Goal: Task Accomplishment & Management: Use online tool/utility

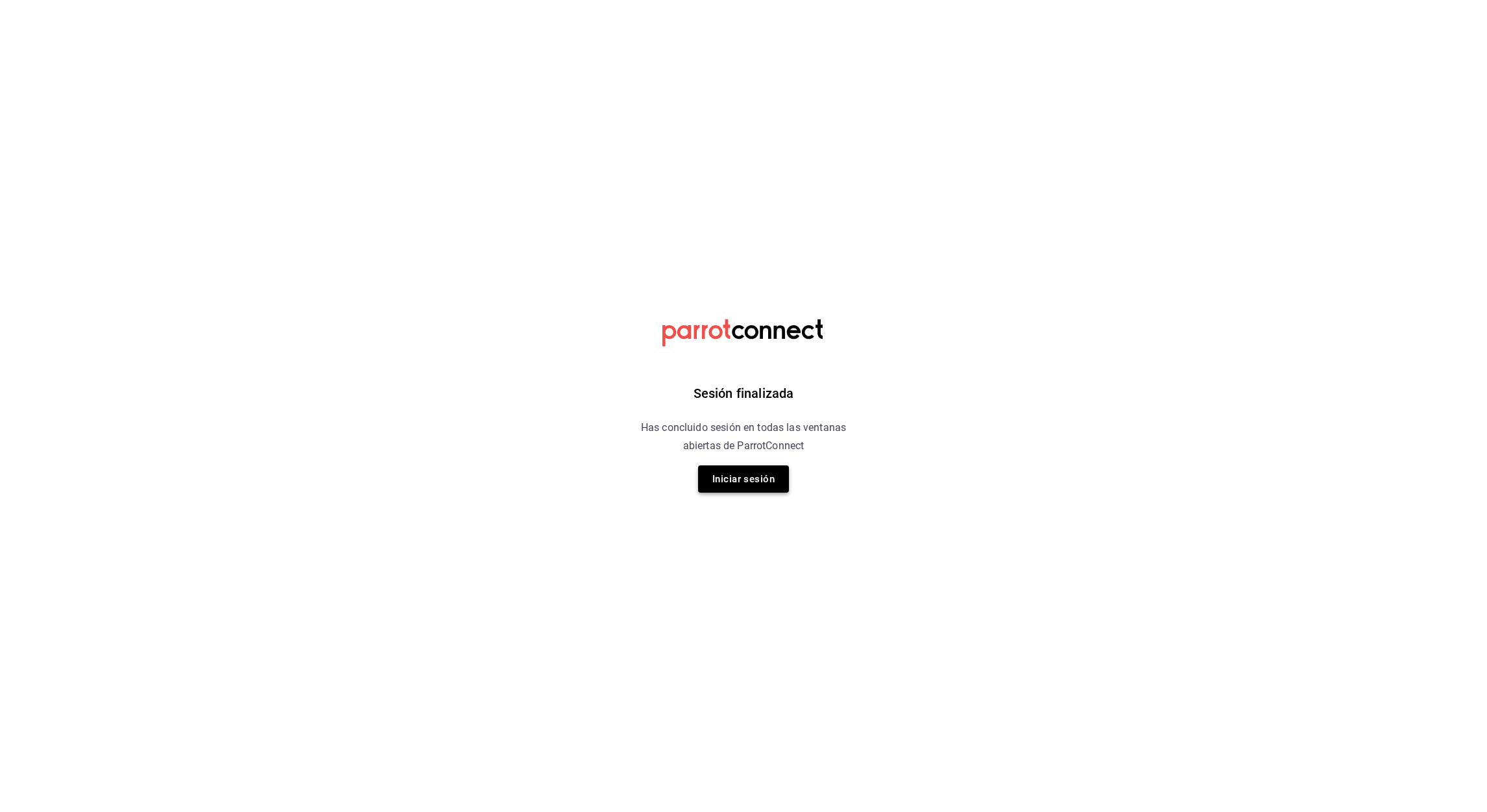
click at [737, 483] on button "Iniciar sesión" at bounding box center [743, 479] width 91 height 27
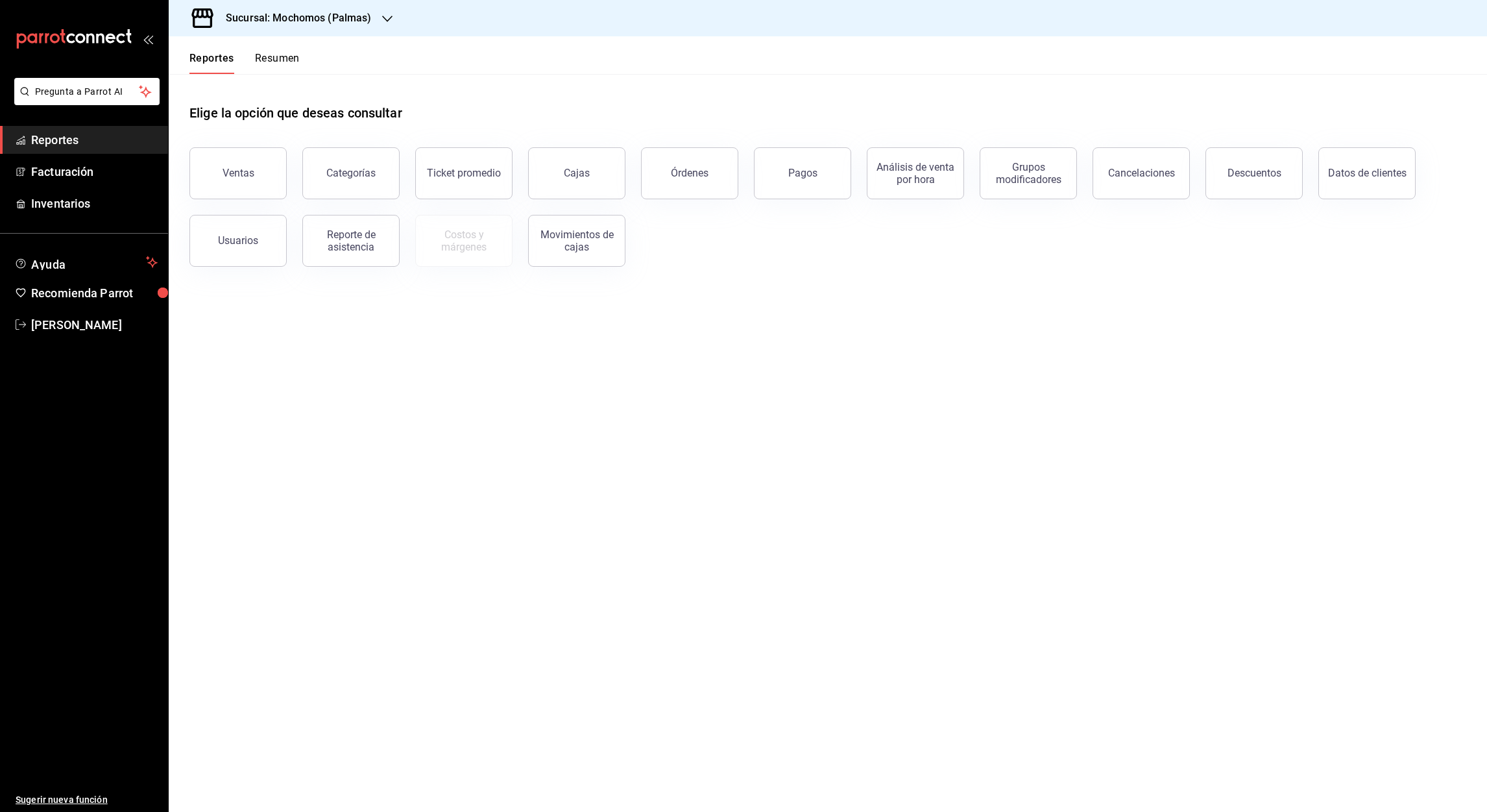
click at [388, 20] on icon "button" at bounding box center [387, 19] width 11 height 11
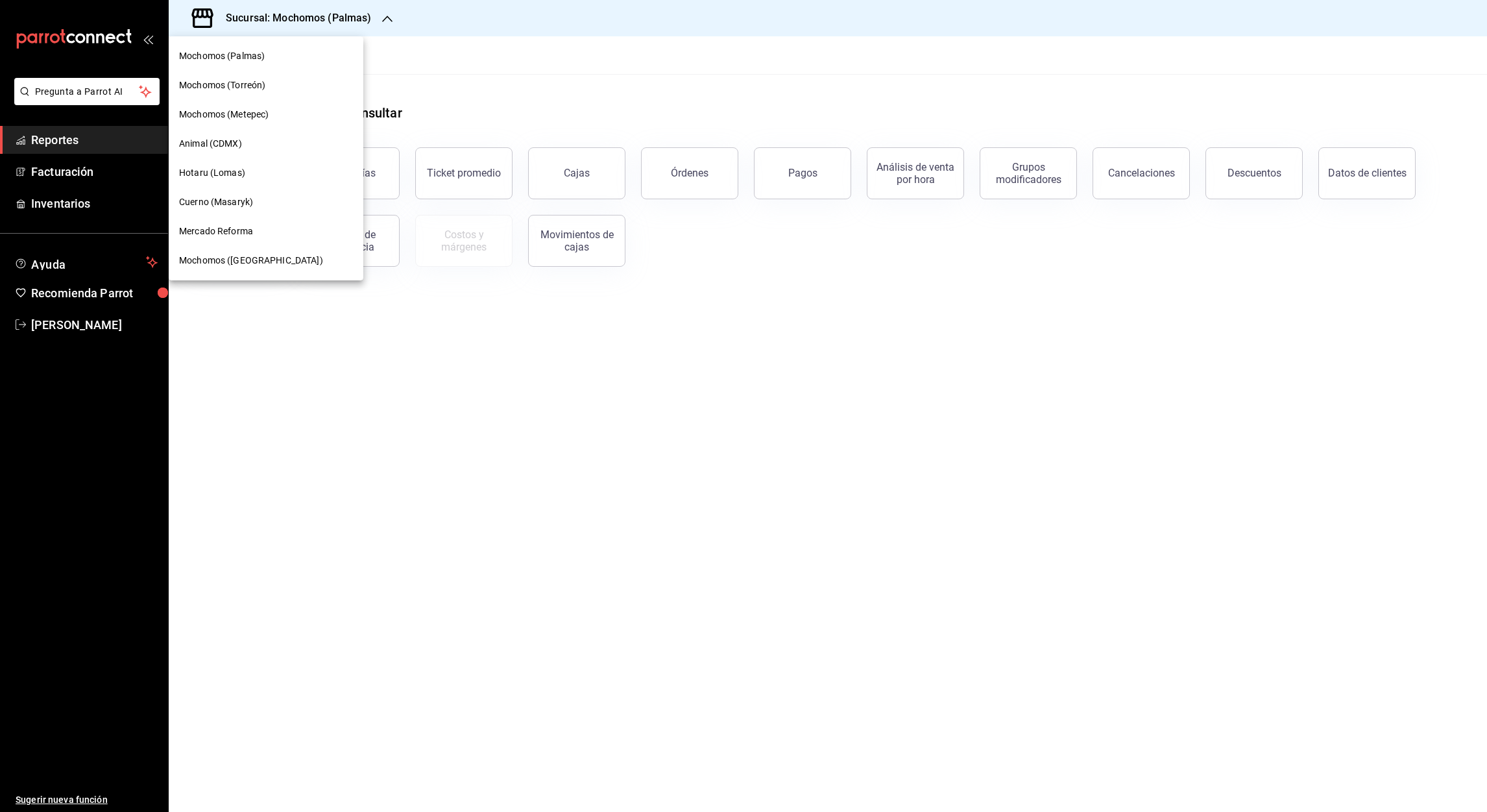
click at [208, 225] on span "Mercado Reforma" at bounding box center [216, 231] width 74 height 13
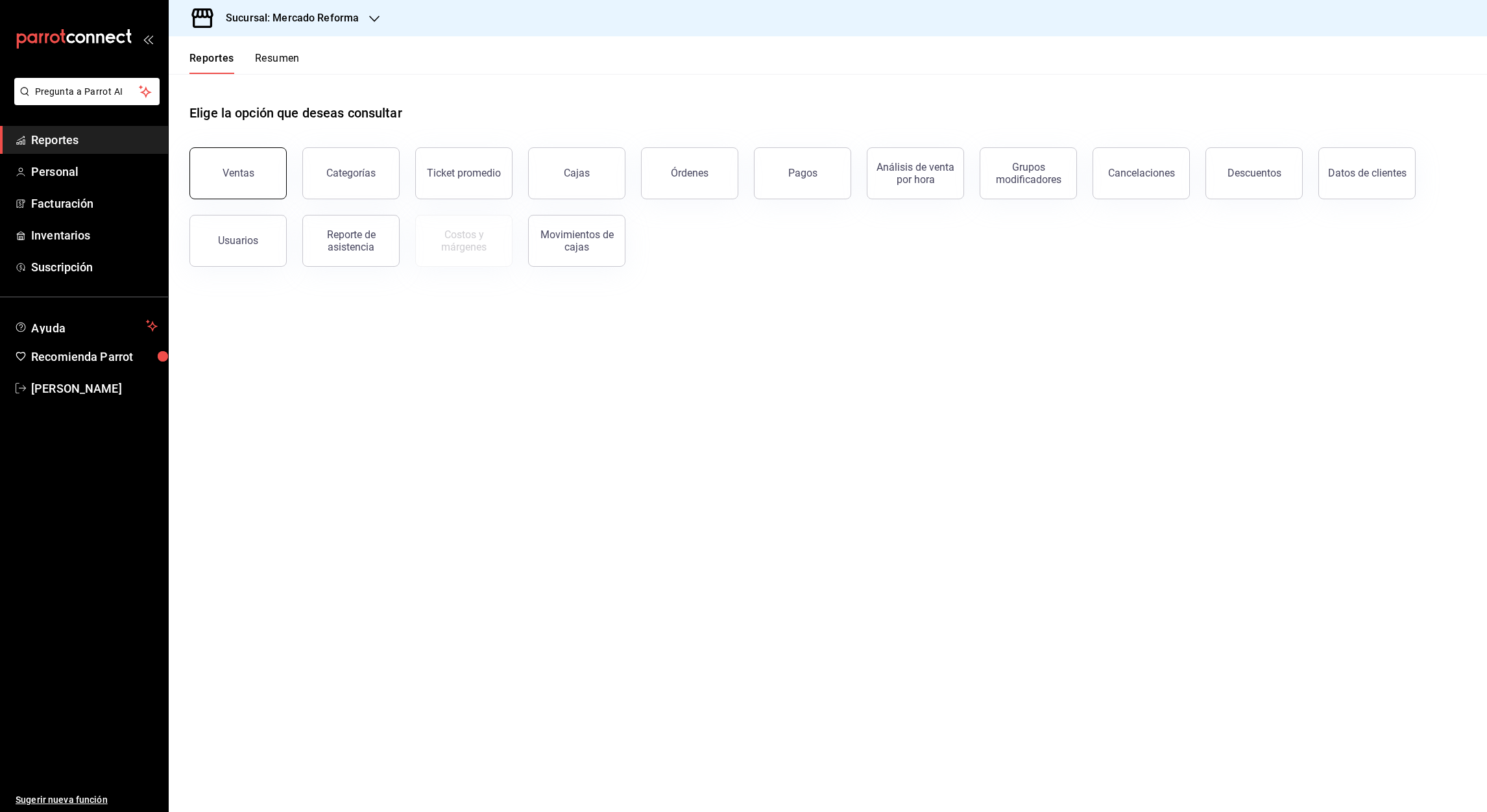
click at [232, 184] on button "Ventas" at bounding box center [238, 173] width 98 height 52
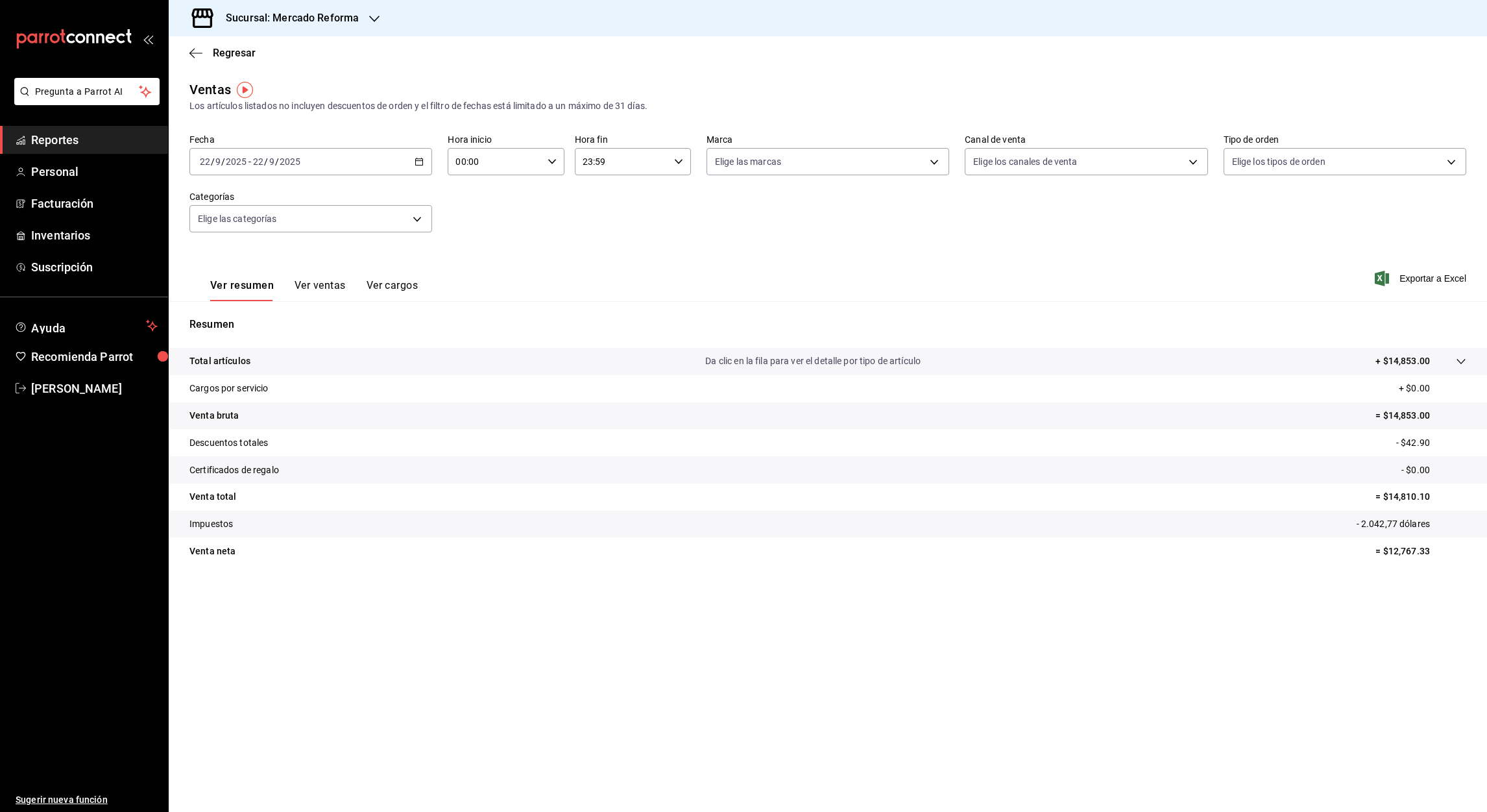
click at [423, 159] on icon "button" at bounding box center [419, 161] width 9 height 9
click at [418, 163] on icon "button" at bounding box center [419, 161] width 9 height 9
click at [222, 314] on span "Rango de fechas" at bounding box center [251, 317] width 100 height 13
click at [424, 303] on button "19" at bounding box center [430, 305] width 22 height 23
click at [446, 309] on button "20" at bounding box center [454, 305] width 22 height 23
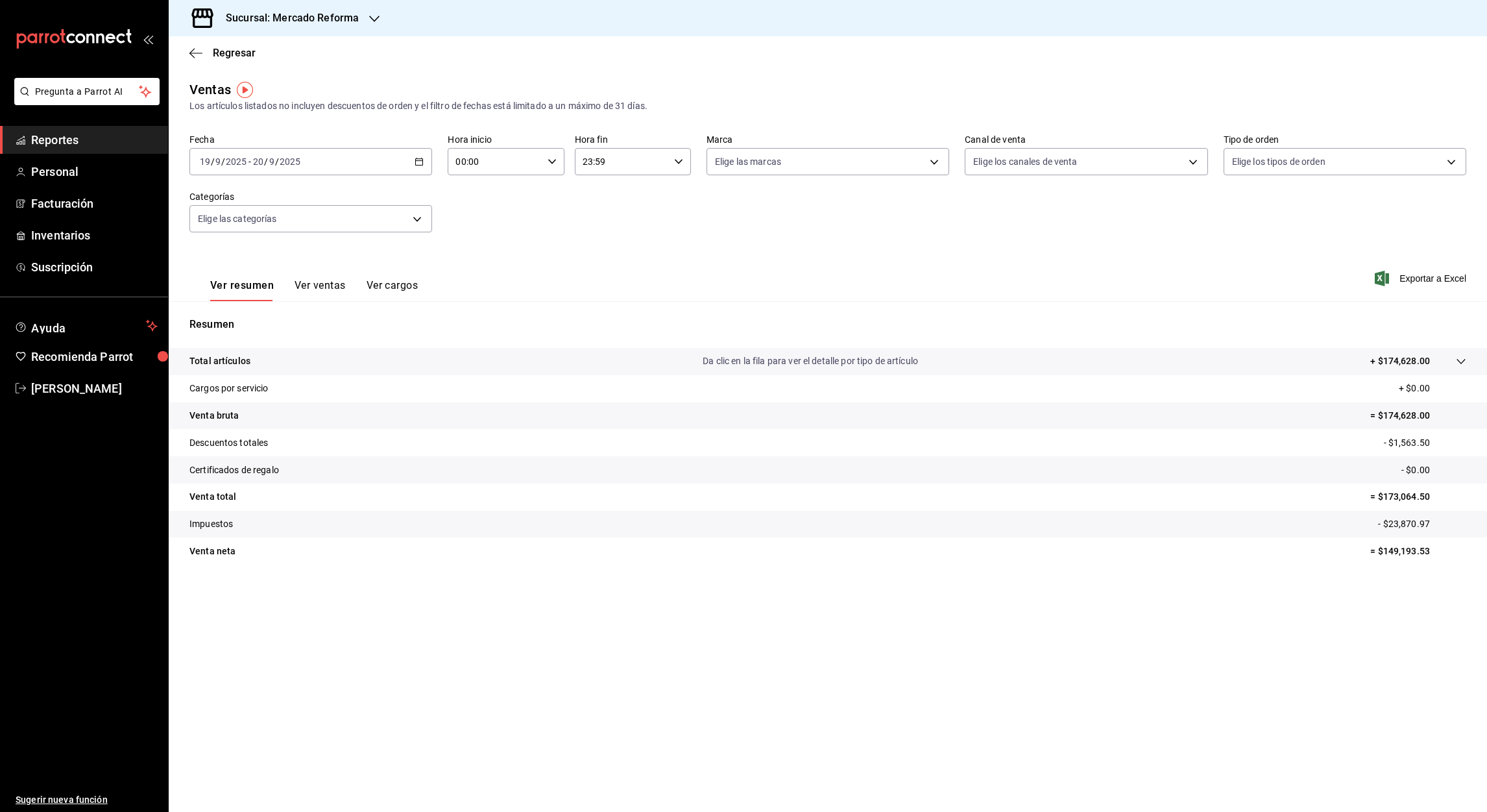
click at [463, 163] on input "00:00" at bounding box center [495, 161] width 94 height 26
click at [480, 246] on span "05" at bounding box center [477, 251] width 38 height 11
type input "05:00"
click at [589, 163] on div at bounding box center [743, 406] width 1487 height 812
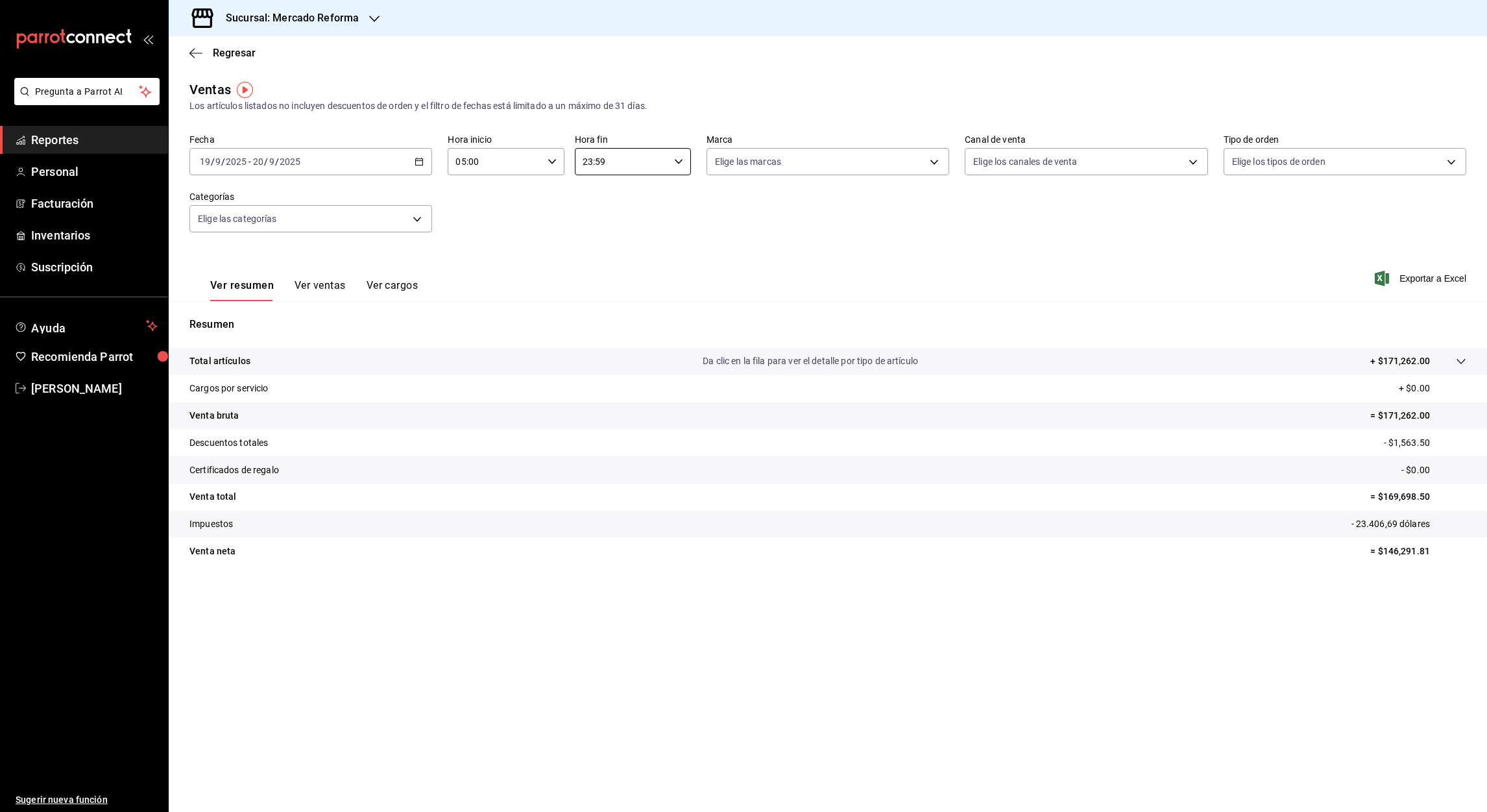
click at [589, 163] on input "23:59" at bounding box center [621, 161] width 94 height 26
click at [595, 261] on span "05" at bounding box center [604, 261] width 38 height 11
click at [599, 163] on div at bounding box center [743, 406] width 1487 height 812
click at [599, 163] on input "05:59" at bounding box center [621, 161] width 94 height 26
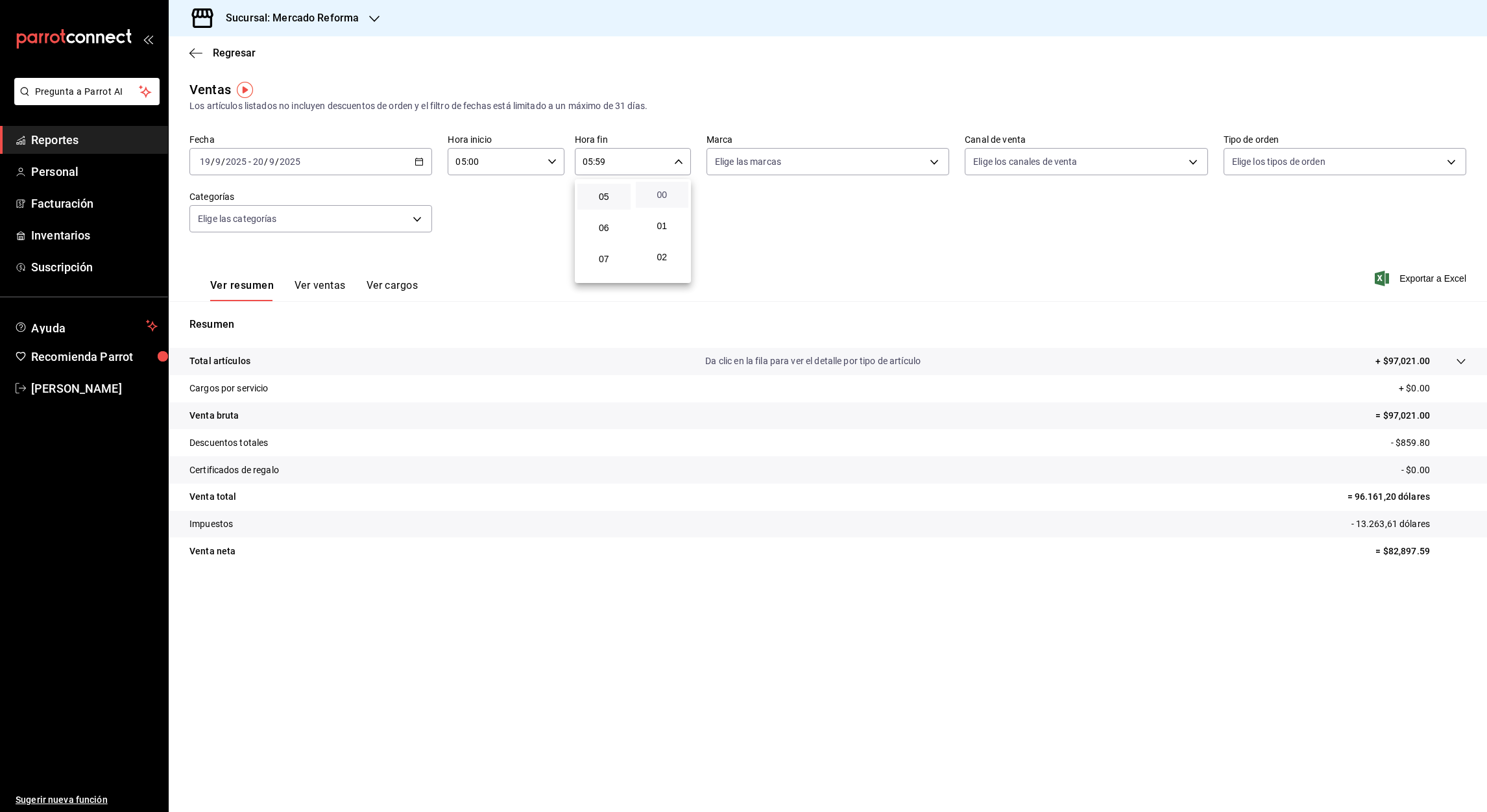
click at [660, 190] on span "00" at bounding box center [662, 194] width 38 height 11
type input "05:00"
click at [189, 54] on div at bounding box center [743, 406] width 1487 height 812
click at [188, 53] on div "Regresar" at bounding box center [827, 53] width 1318 height 33
click at [194, 50] on icon "button" at bounding box center [195, 53] width 13 height 12
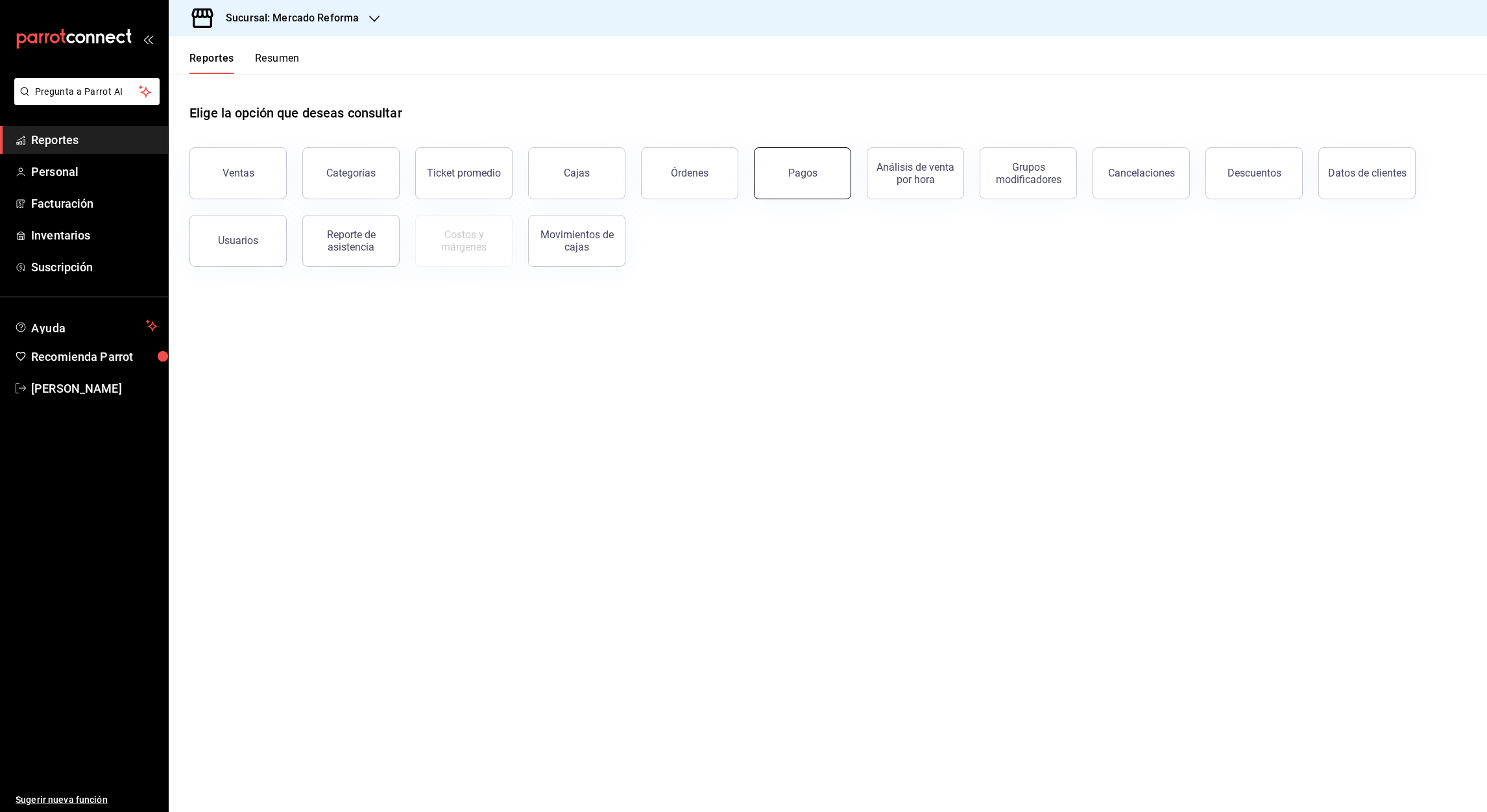
click at [805, 186] on button "Pagos" at bounding box center [802, 173] width 98 height 52
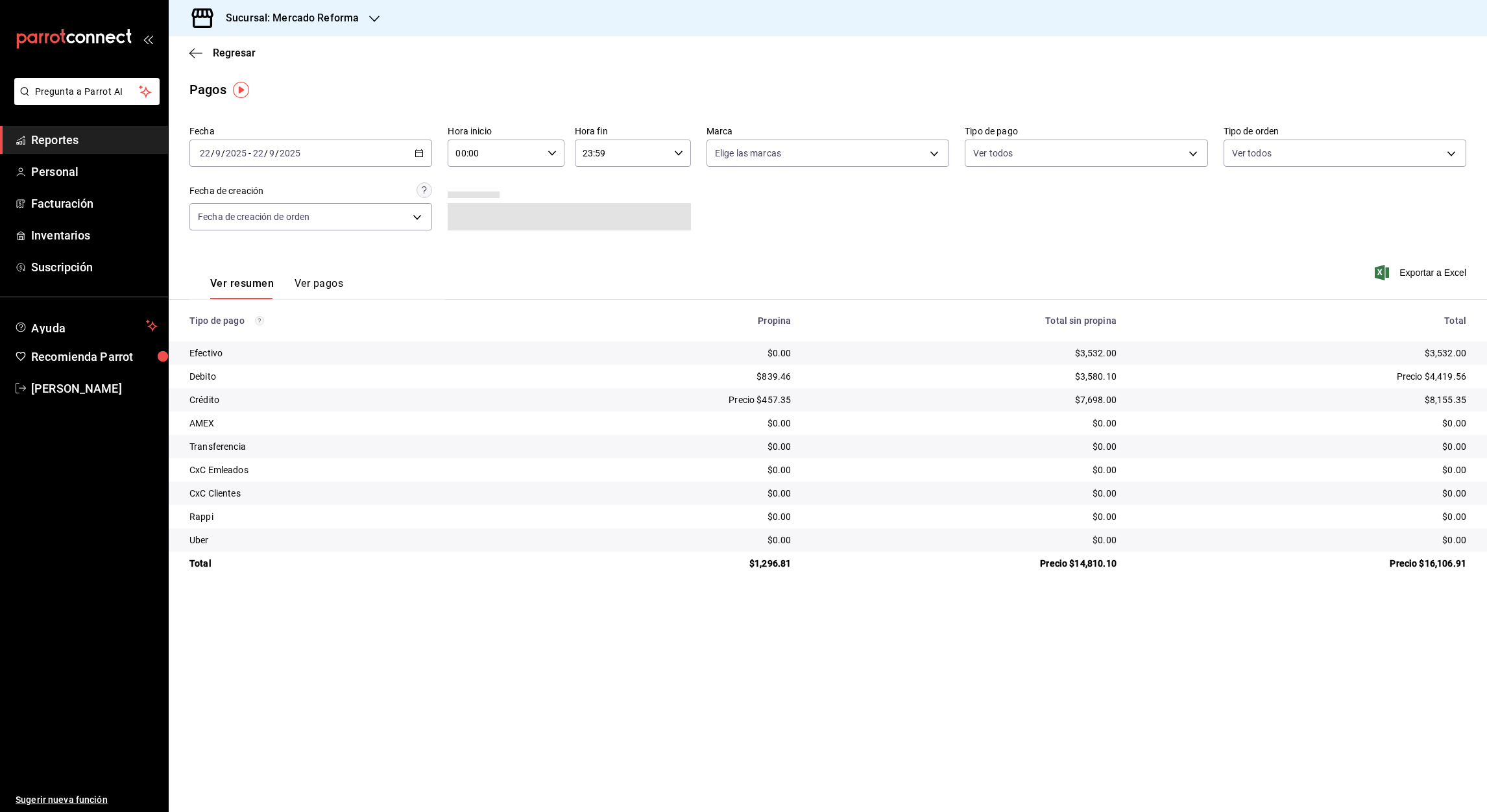
click at [419, 151] on \(Stroke\) "button" at bounding box center [419, 153] width 8 height 7
click at [225, 328] on li "Rango de fechas" at bounding box center [250, 338] width 121 height 30
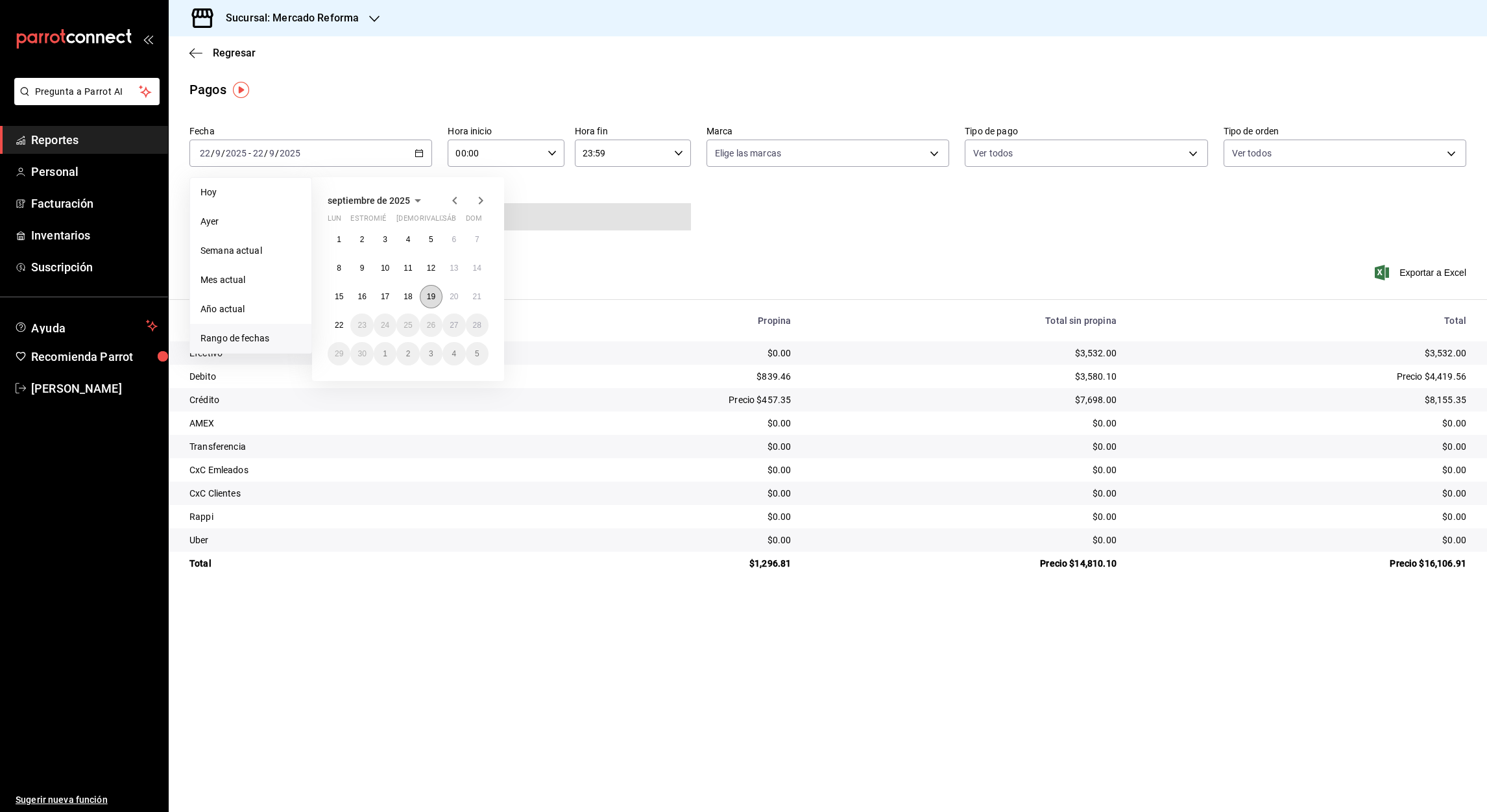
click at [431, 296] on abbr "19" at bounding box center [430, 297] width 8 height 9
click at [450, 301] on button "20" at bounding box center [454, 297] width 22 height 23
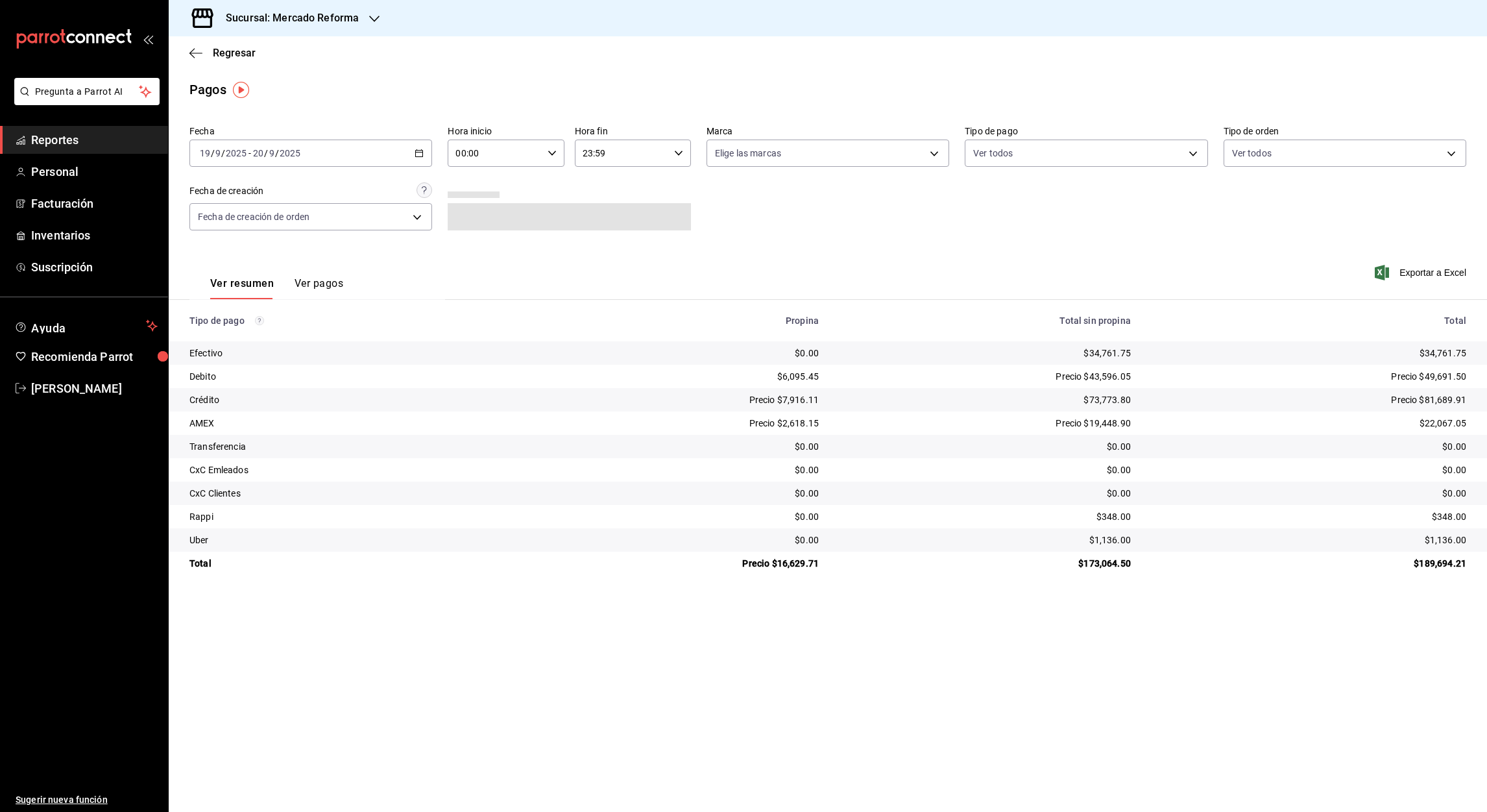
click at [462, 159] on input "00:00" at bounding box center [495, 152] width 94 height 26
click at [480, 234] on button "05" at bounding box center [476, 229] width 53 height 26
type input "05:00"
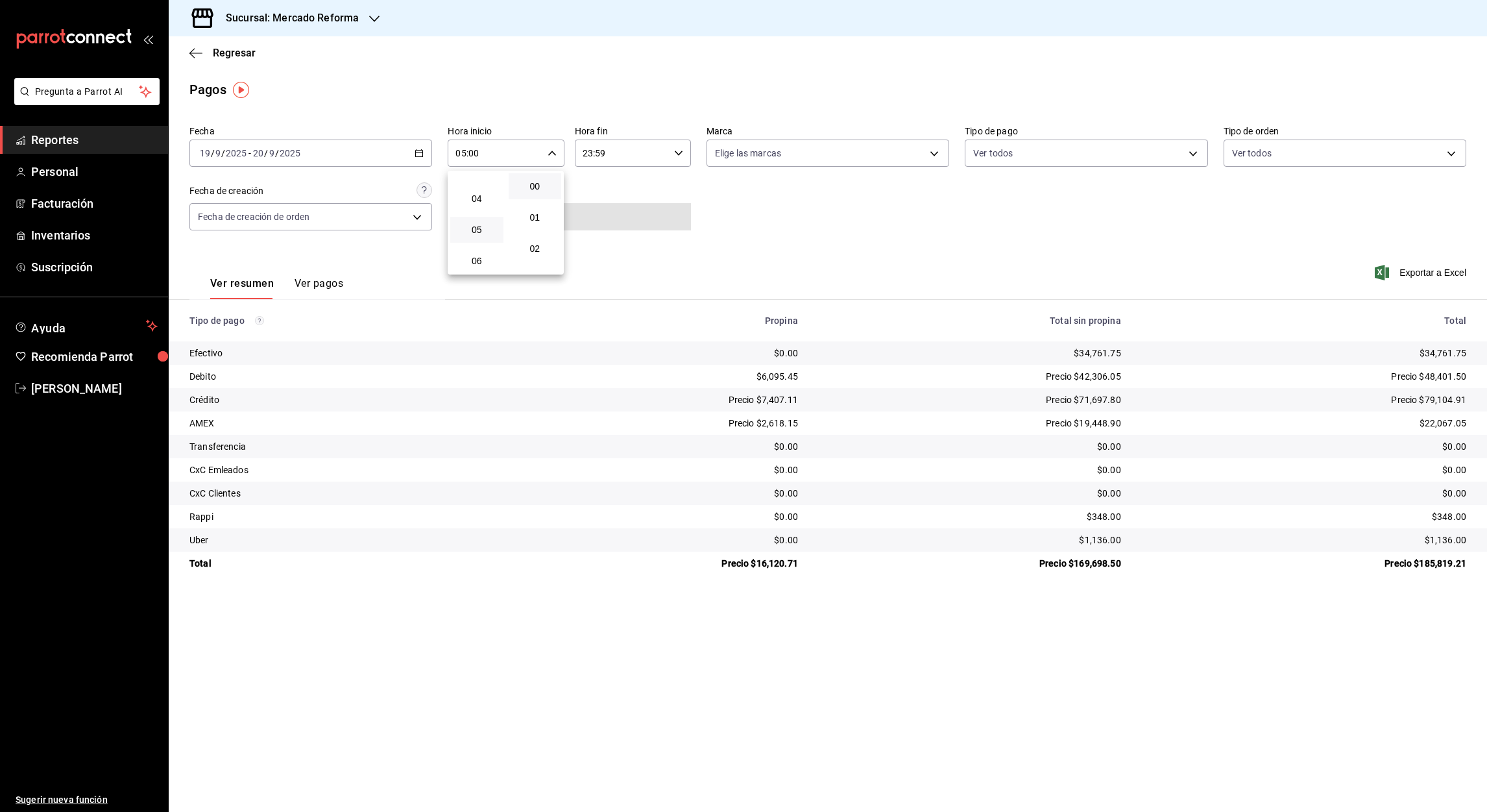
click at [592, 148] on div at bounding box center [743, 406] width 1487 height 812
click at [589, 151] on input "23:59" at bounding box center [621, 152] width 94 height 26
click at [604, 203] on span "05" at bounding box center [604, 200] width 38 height 11
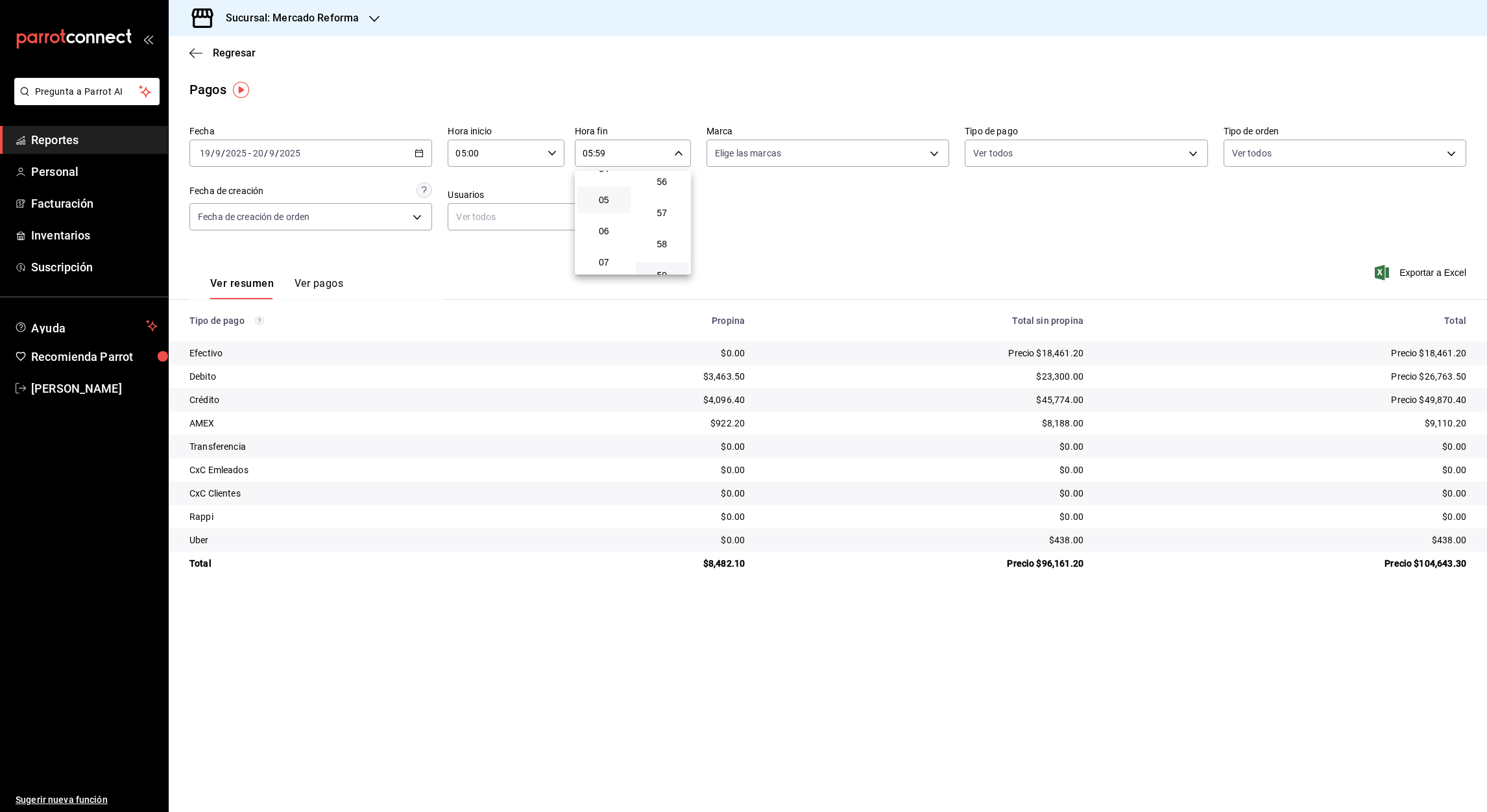
click at [601, 151] on div at bounding box center [743, 406] width 1487 height 812
click at [601, 151] on input "05:59" at bounding box center [621, 152] width 94 height 26
click at [663, 187] on span "00" at bounding box center [662, 186] width 38 height 11
type input "05:00"
